Goal: Information Seeking & Learning: Learn about a topic

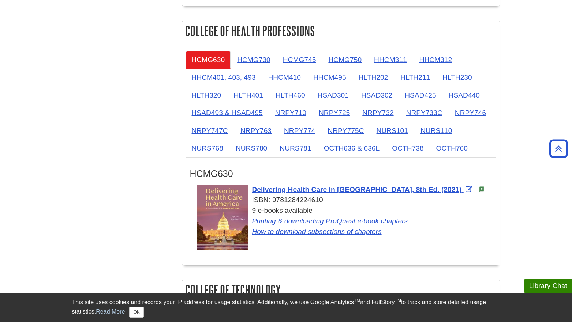
scroll to position [652, 0]
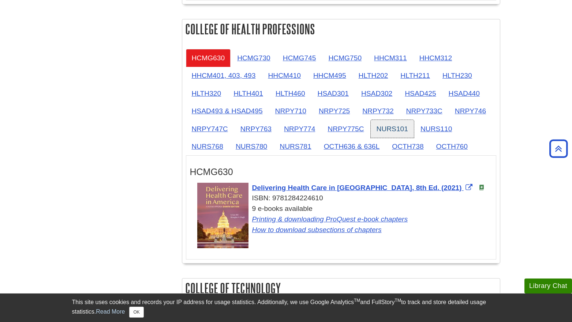
click at [395, 128] on link "NURS101" at bounding box center [392, 129] width 43 height 18
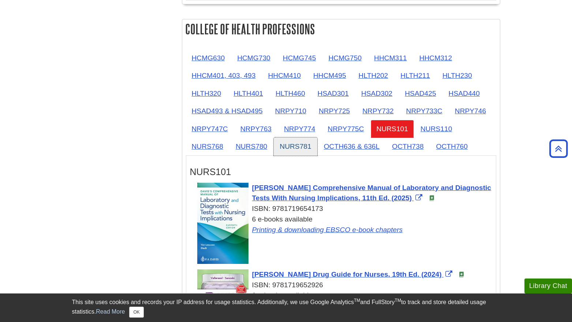
click at [303, 147] on link "NURS781" at bounding box center [295, 147] width 43 height 18
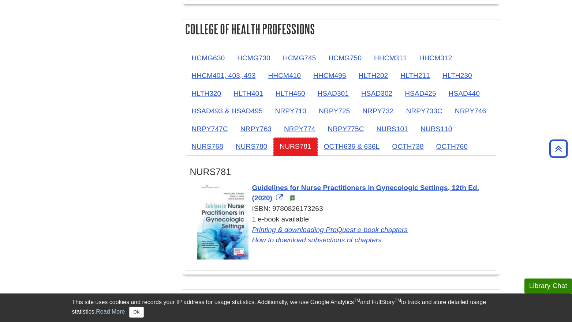
scroll to position [654, 0]
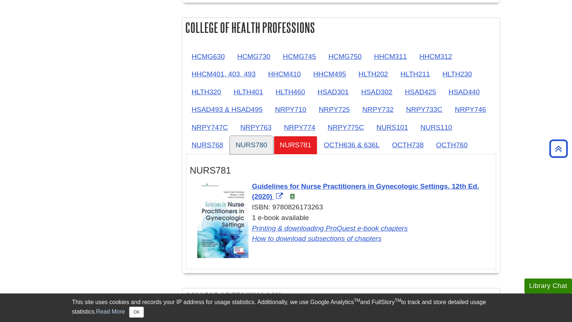
click at [262, 147] on link "NURS780" at bounding box center [251, 145] width 43 height 18
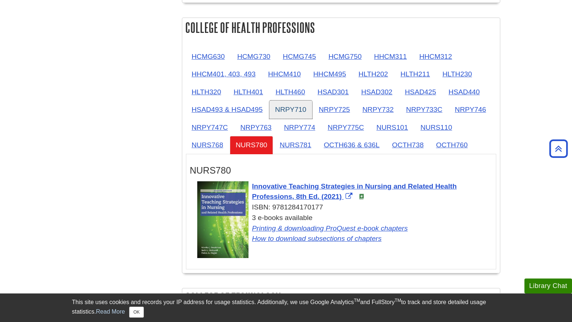
click at [299, 112] on link "NRPY710" at bounding box center [290, 110] width 43 height 18
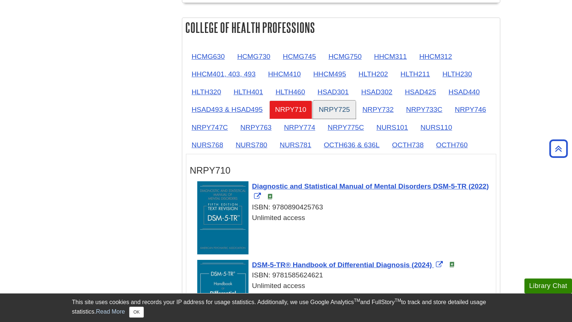
click at [337, 108] on link "NRPY725" at bounding box center [334, 110] width 43 height 18
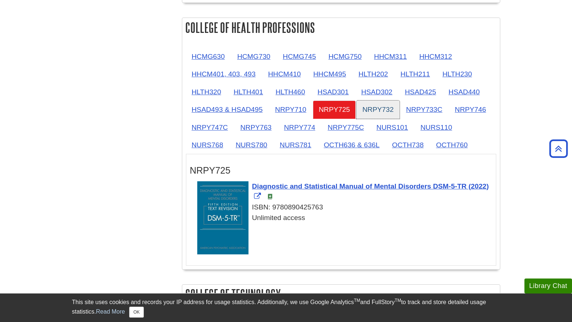
click at [376, 106] on link "NRPY732" at bounding box center [377, 110] width 43 height 18
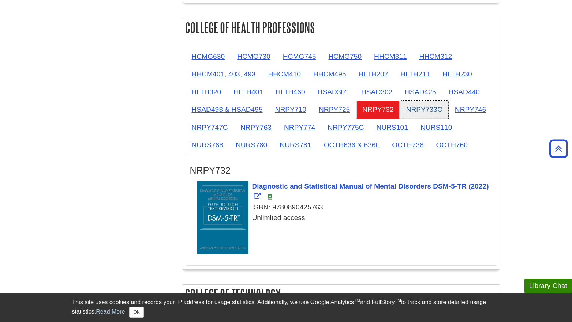
click at [421, 112] on link "NRPY733C" at bounding box center [424, 110] width 48 height 18
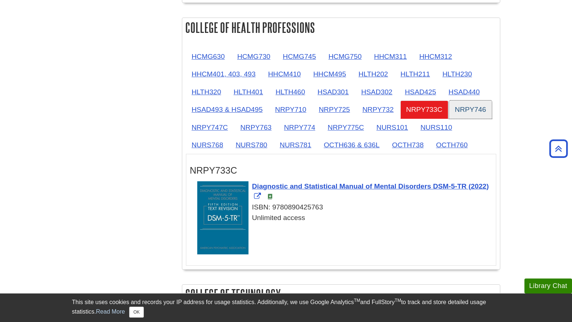
click at [462, 116] on link "NRPY746" at bounding box center [470, 110] width 43 height 18
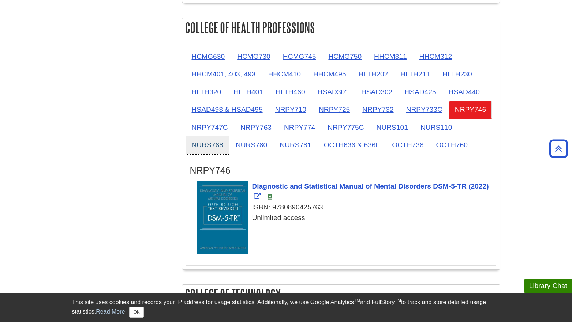
click at [210, 148] on link "NURS768" at bounding box center [207, 145] width 43 height 18
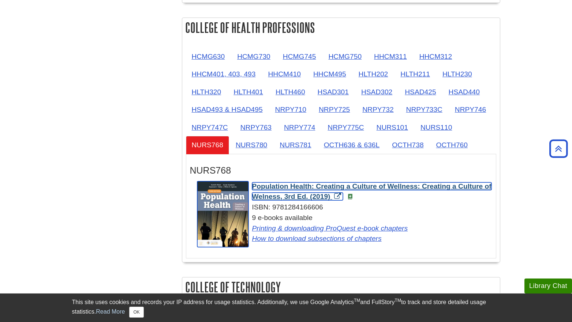
click at [281, 188] on span "Population Health: Creating a Culture of Wellness: Creating a Culture of Welnes…" at bounding box center [371, 192] width 239 height 18
